Goal: Task Accomplishment & Management: Complete application form

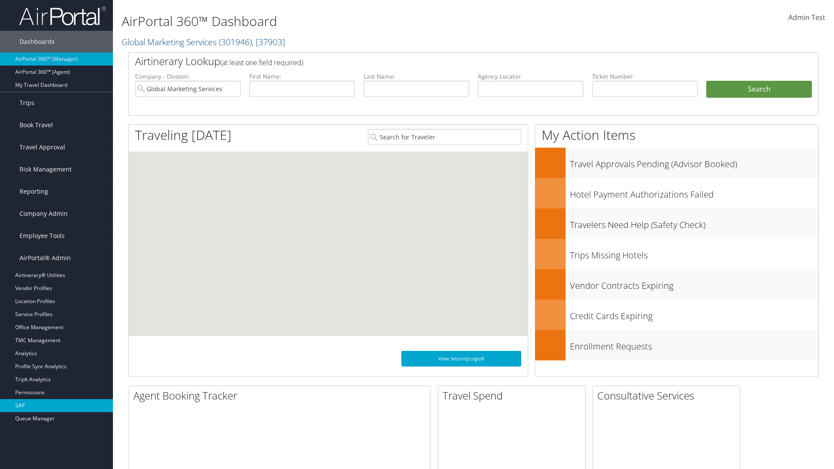
click at [56, 406] on link "SAP" at bounding box center [56, 405] width 113 height 13
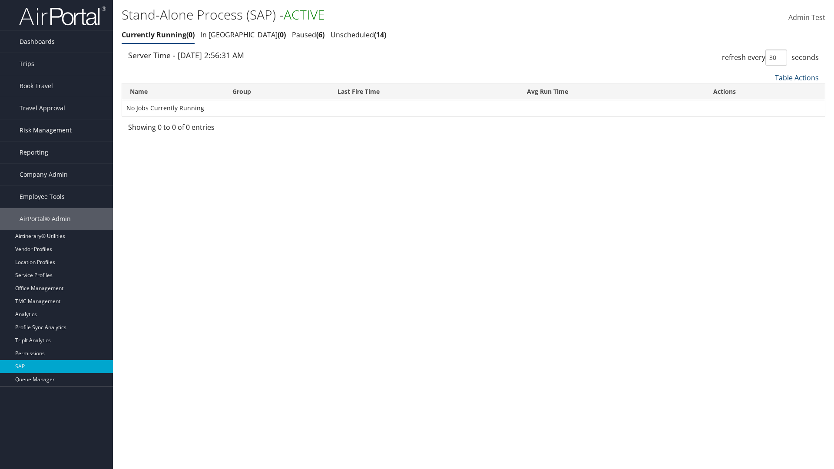
click at [796, 77] on link "Table Actions" at bounding box center [797, 78] width 44 height 10
click at [767, 106] on link "New Record" at bounding box center [767, 106] width 114 height 15
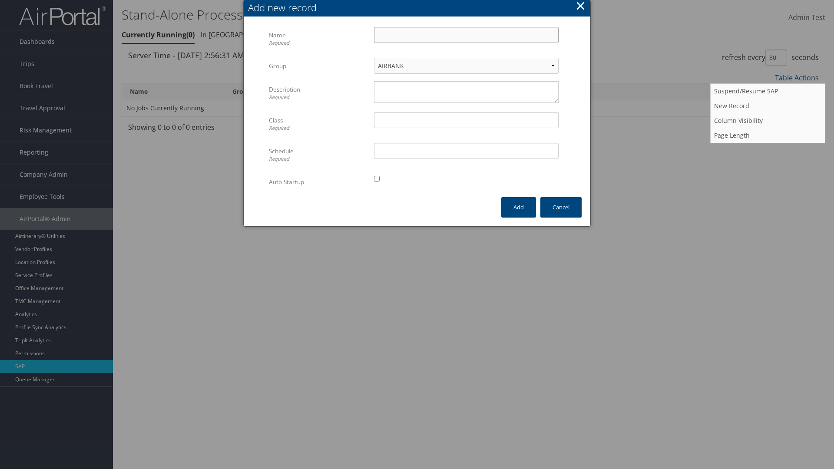
click at [466, 35] on input "Name Required" at bounding box center [466, 35] width 185 height 16
type input "ProfileImportJob"
click at [466, 92] on textarea "Description Required" at bounding box center [466, 92] width 185 height 22
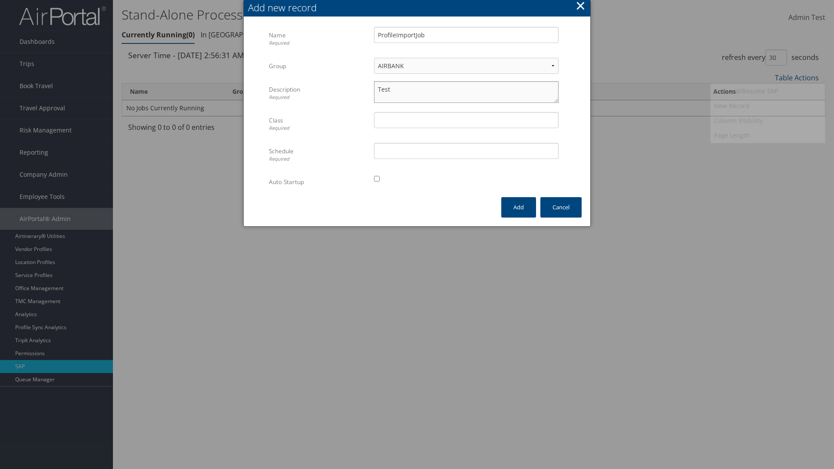
type textarea "Test"
click at [466, 120] on input "Class Required" at bounding box center [466, 120] width 185 height 16
type input "Test"
click at [466, 151] on input "Schedule Required" at bounding box center [466, 151] width 185 height 16
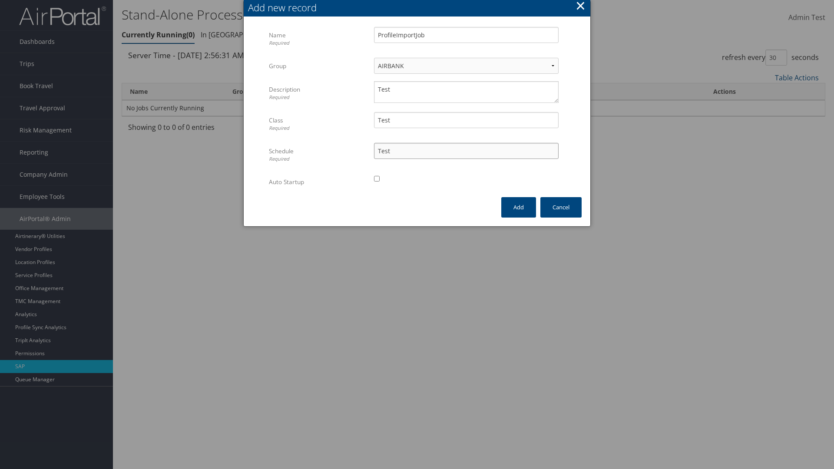
type input "Test"
click at [376, 178] on input "checkbox" at bounding box center [377, 179] width 6 height 6
checkbox input "true"
click at [518, 207] on button "Add" at bounding box center [518, 207] width 35 height 20
